Goal: Information Seeking & Learning: Learn about a topic

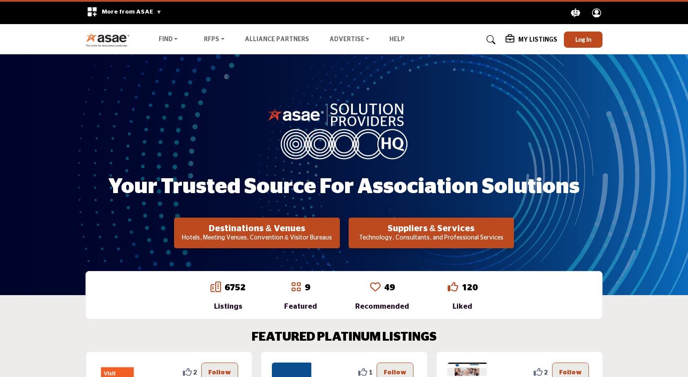
scroll to position [44, 0]
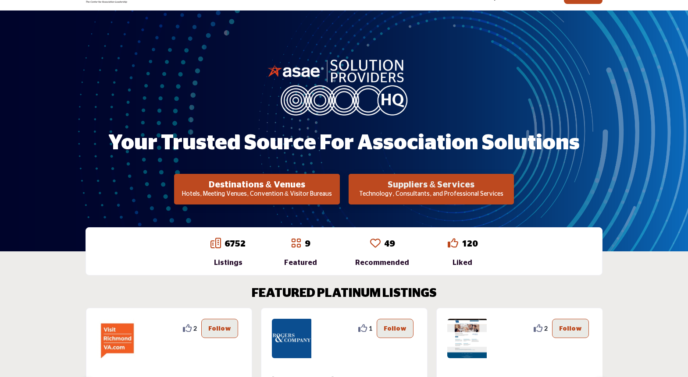
click at [337, 182] on h2 "Suppliers & Services" at bounding box center [257, 185] width 160 height 11
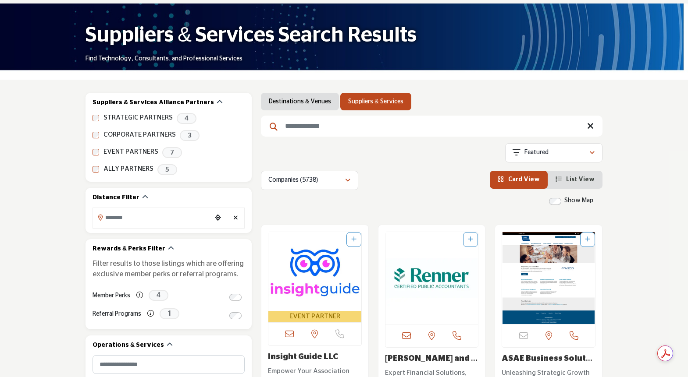
scroll to position [88, 0]
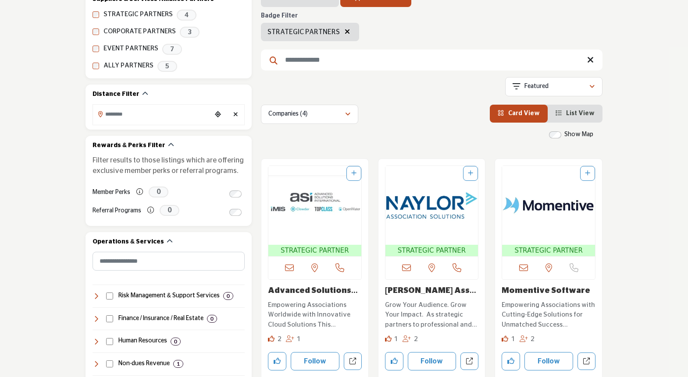
scroll to position [175, 0]
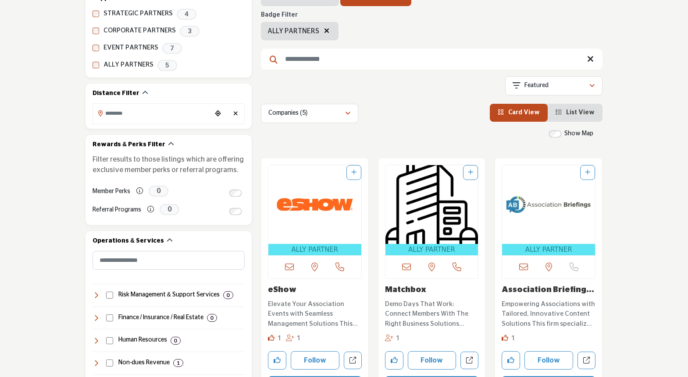
scroll to position [175, 0]
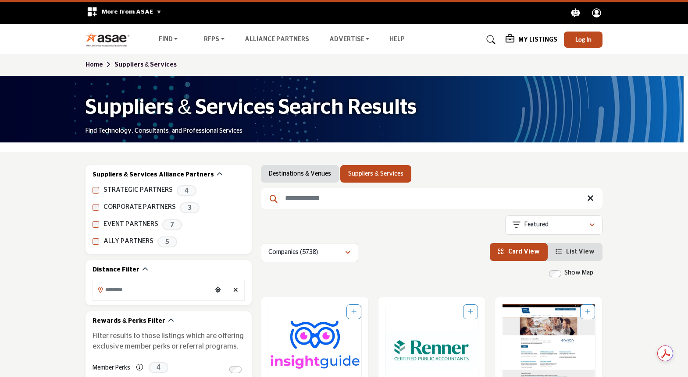
click at [317, 203] on input "Search Keyword" at bounding box center [432, 198] width 342 height 21
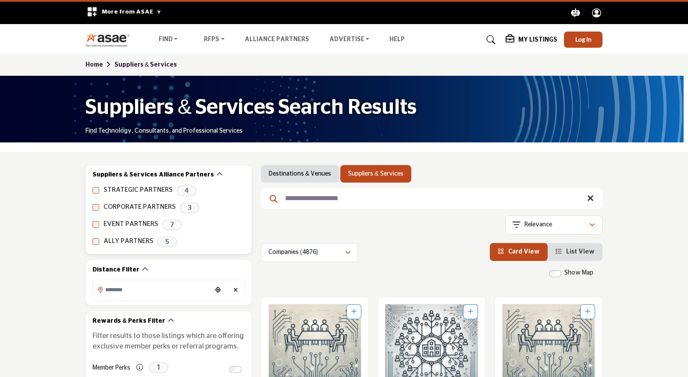
drag, startPoint x: 374, startPoint y: 198, endPoint x: 224, endPoint y: 181, distance: 151.8
type input "*******"
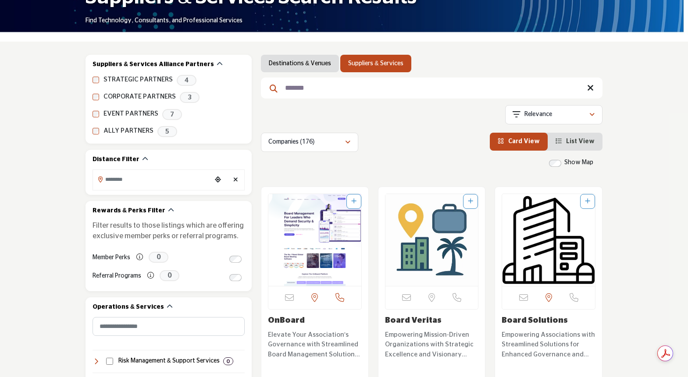
scroll to position [132, 0]
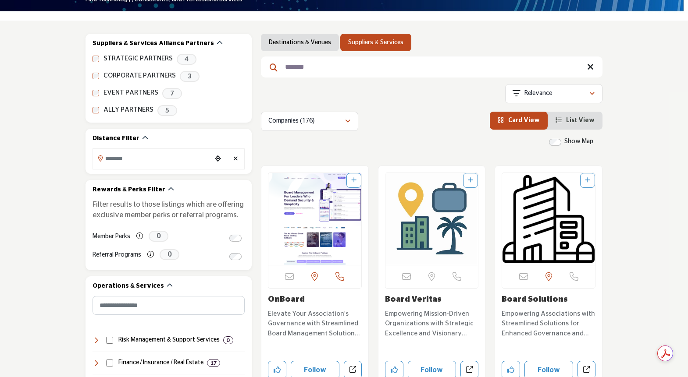
click at [282, 301] on link "OnBoard" at bounding box center [286, 300] width 37 height 8
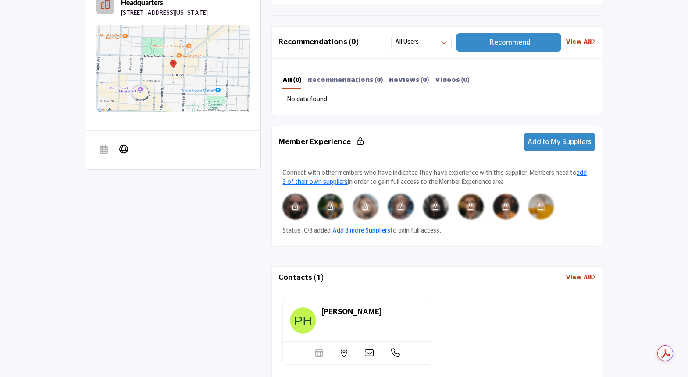
scroll to position [306, 0]
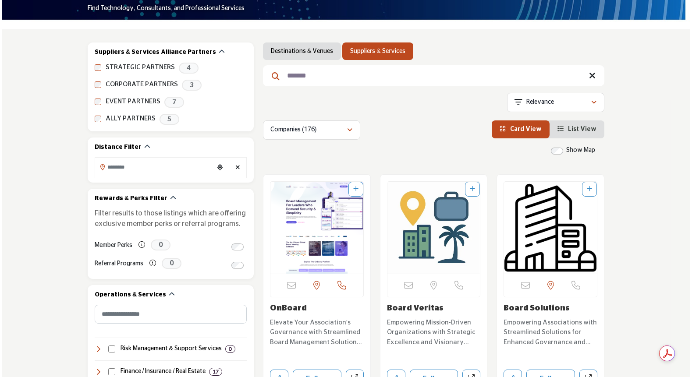
scroll to position [175, 0]
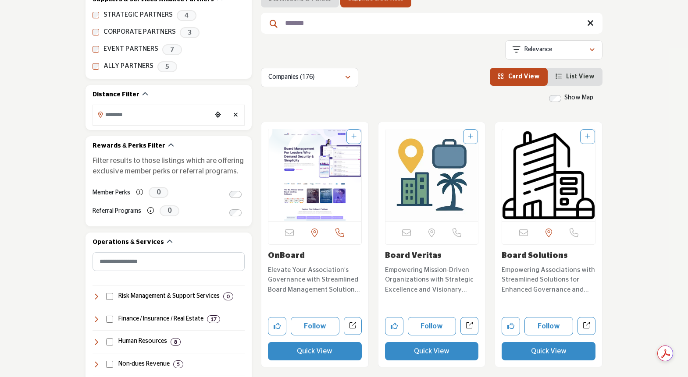
click at [409, 353] on button "Quick View" at bounding box center [432, 351] width 94 height 18
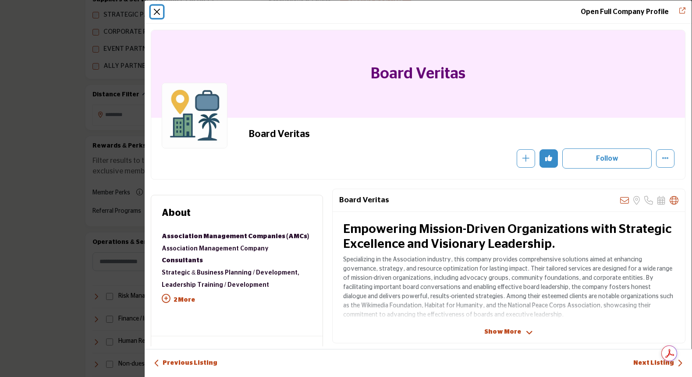
click at [159, 11] on button "Close" at bounding box center [157, 12] width 12 height 12
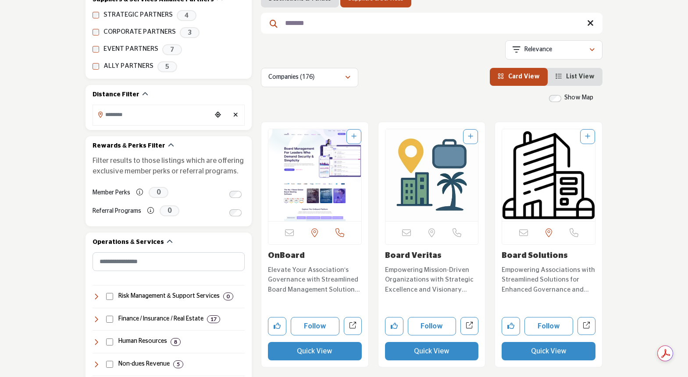
click at [553, 353] on button "Quick View" at bounding box center [549, 351] width 94 height 18
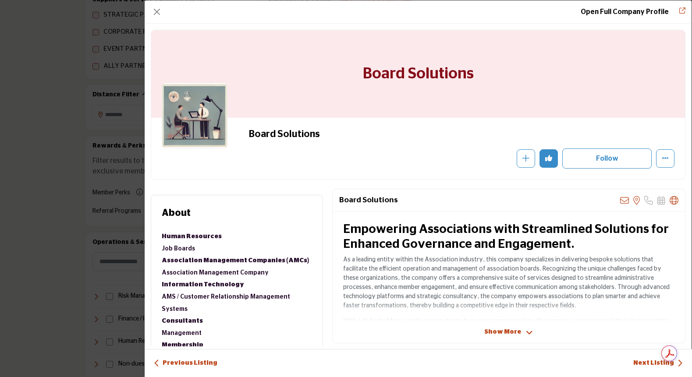
click at [502, 332] on span "Show More" at bounding box center [502, 332] width 37 height 9
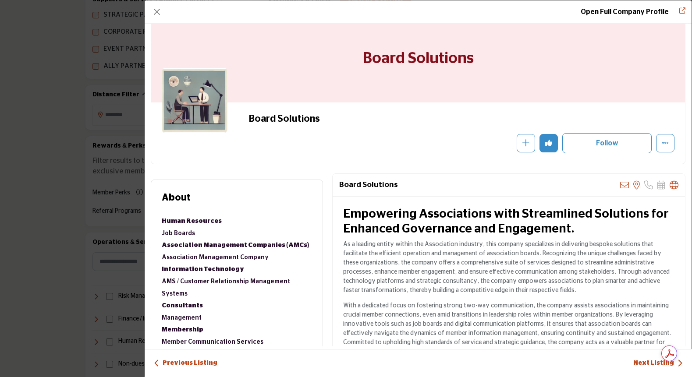
scroll to position [0, 0]
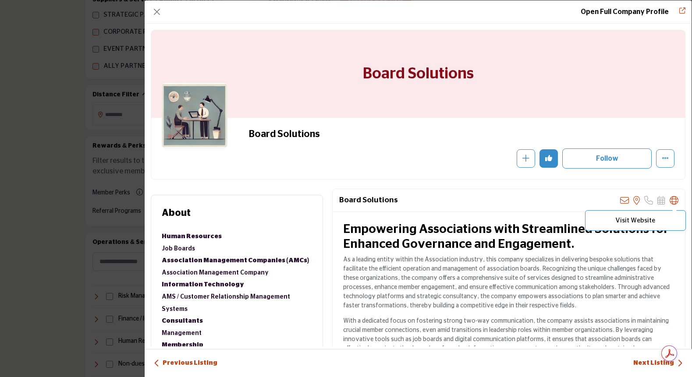
click at [643, 222] on p "Visit Website" at bounding box center [635, 220] width 91 height 7
click at [671, 196] on icon "Company Data Modal" at bounding box center [674, 200] width 9 height 9
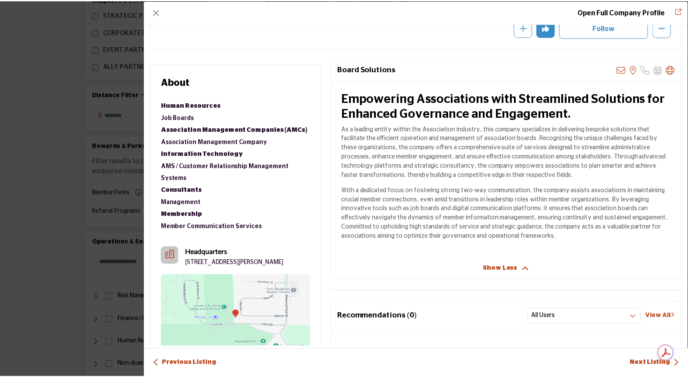
scroll to position [44, 0]
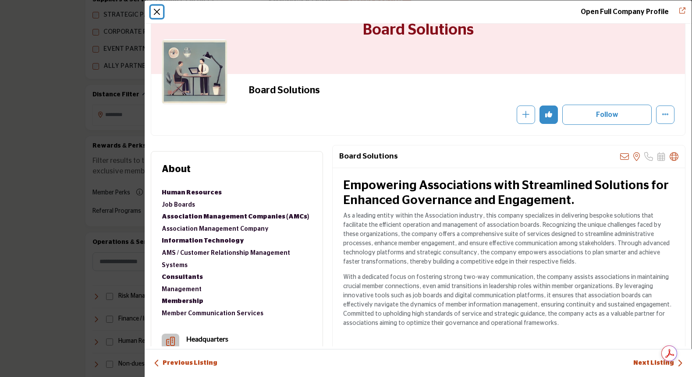
click at [158, 11] on button "Close" at bounding box center [157, 12] width 12 height 12
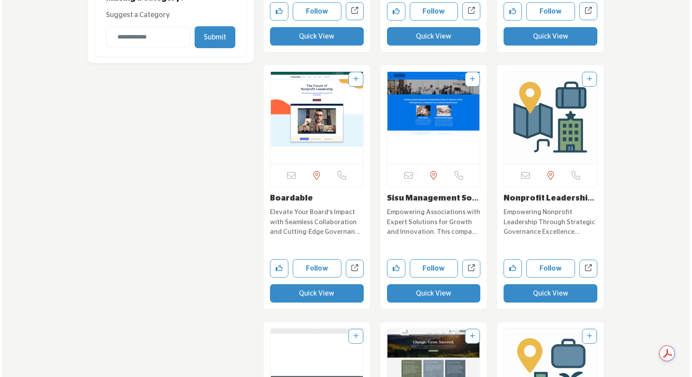
scroll to position [1008, 0]
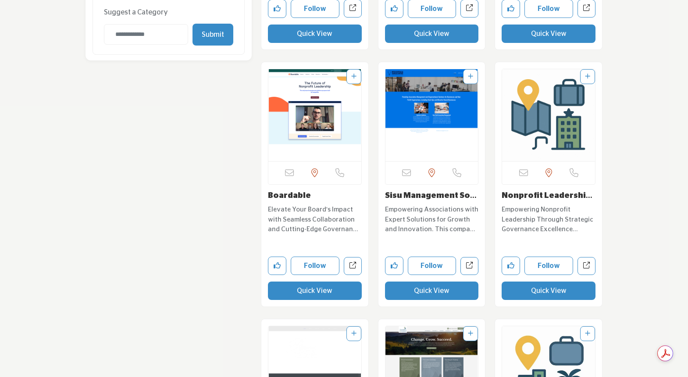
click at [323, 294] on button "Quick View" at bounding box center [315, 291] width 94 height 18
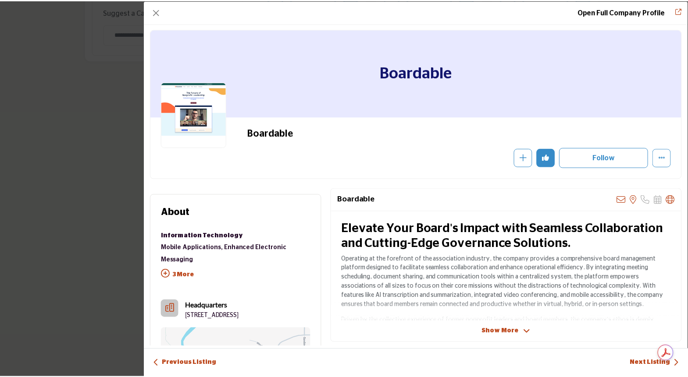
scroll to position [0, 0]
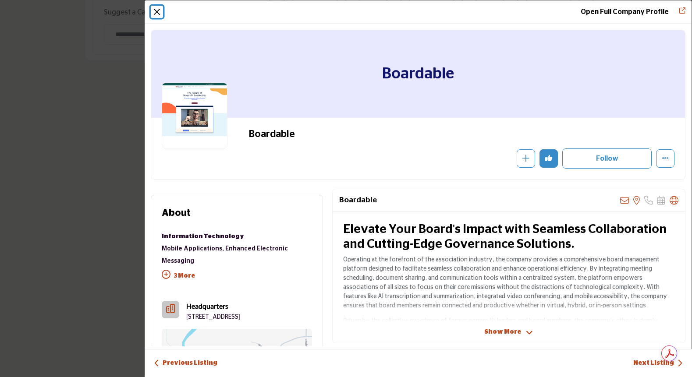
click at [155, 13] on button "Close" at bounding box center [157, 12] width 12 height 12
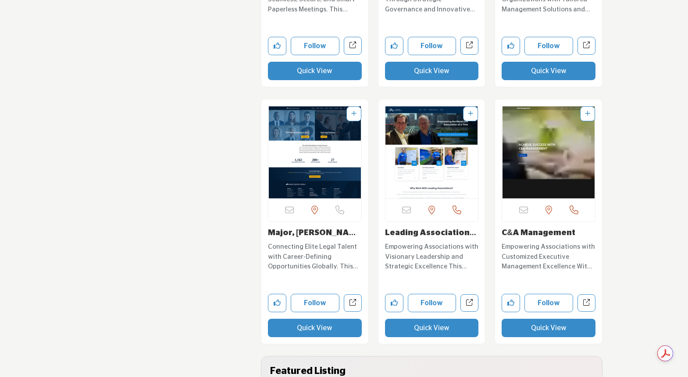
scroll to position [1754, 0]
